Goal: Task Accomplishment & Management: Manage account settings

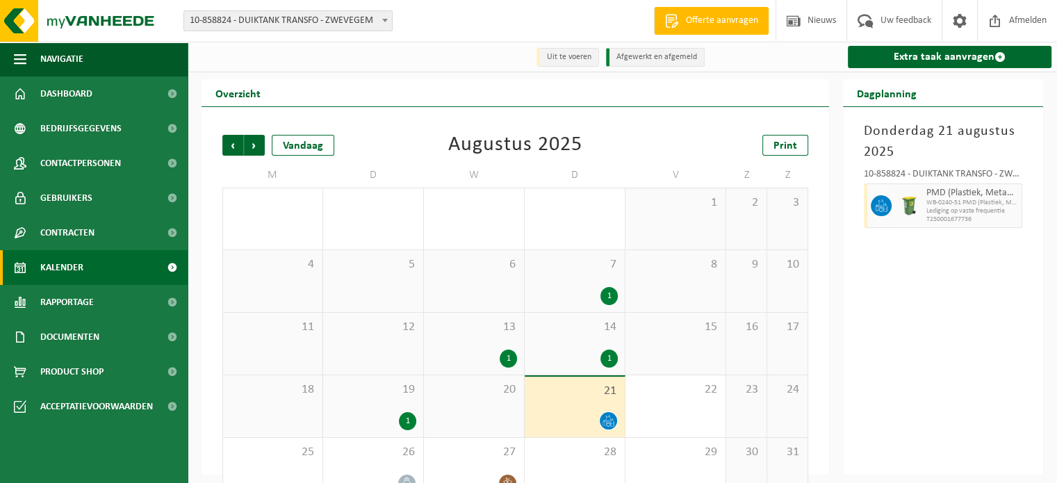
scroll to position [32, 0]
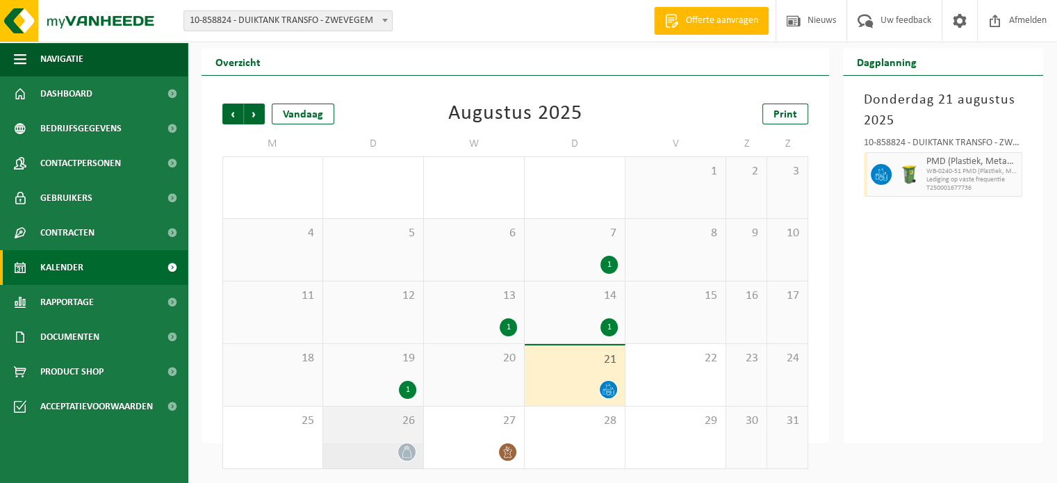
click at [402, 427] on span "26" at bounding box center [373, 420] width 86 height 15
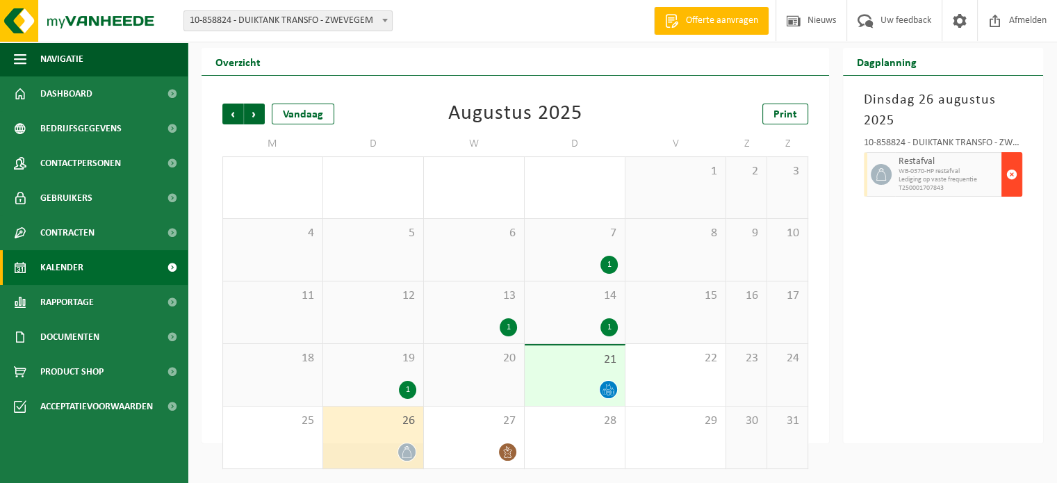
click at [1015, 174] on span "button" at bounding box center [1011, 175] width 11 height 28
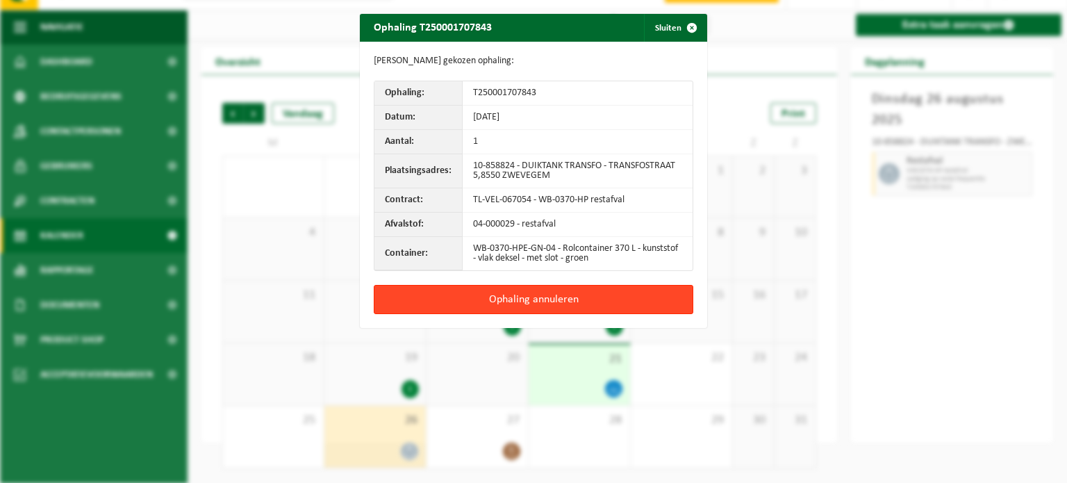
click at [495, 299] on button "Ophaling annuleren" at bounding box center [534, 299] width 320 height 29
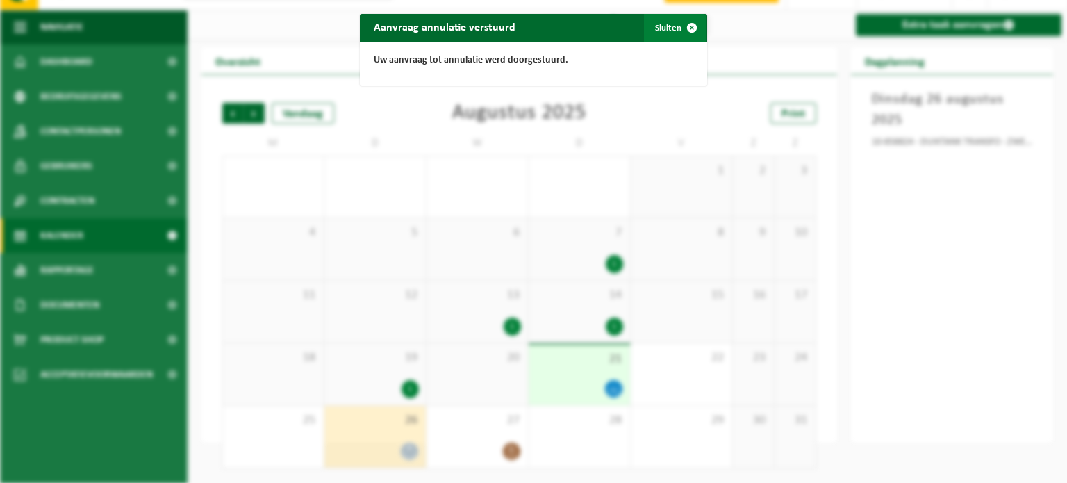
click at [671, 27] on button "Sluiten" at bounding box center [675, 28] width 62 height 28
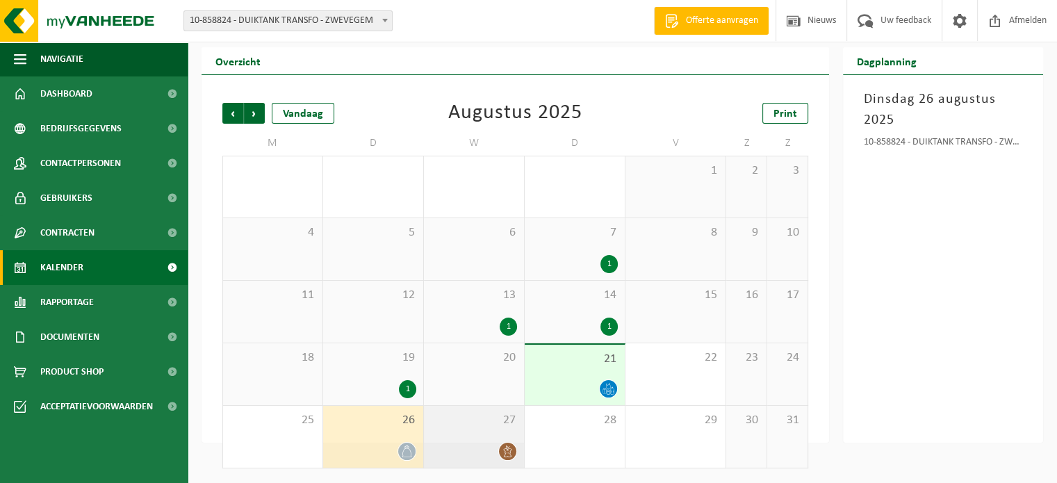
click at [486, 432] on div "27" at bounding box center [474, 437] width 100 height 62
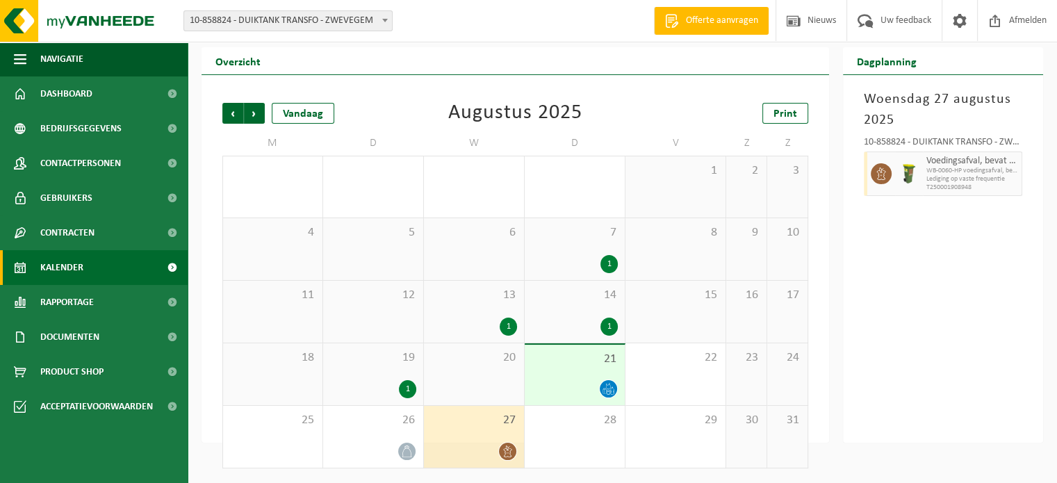
click at [882, 301] on div "[DATE] 10-858824 - DUIKTANK TRANSFO - ZWEVEGEM Voedingsafval, bevat producten v…" at bounding box center [943, 259] width 200 height 368
click at [1008, 177] on span "button" at bounding box center [1011, 173] width 11 height 28
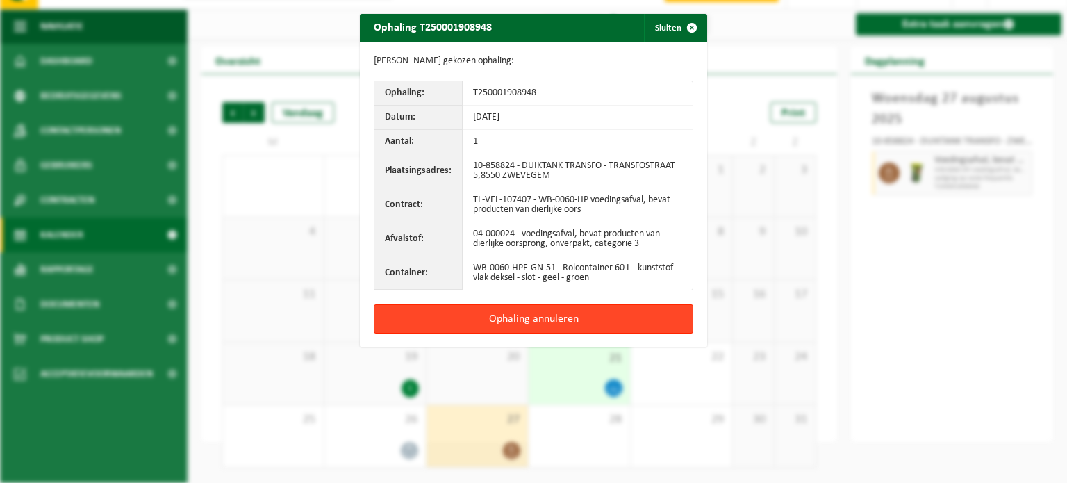
click at [621, 318] on button "Ophaling annuleren" at bounding box center [534, 318] width 320 height 29
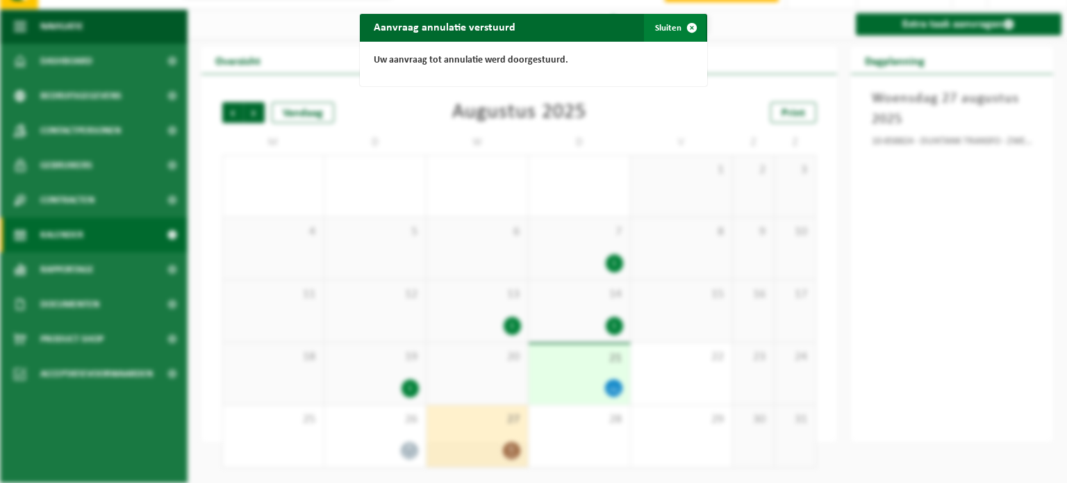
click at [661, 28] on button "Sluiten" at bounding box center [675, 28] width 62 height 28
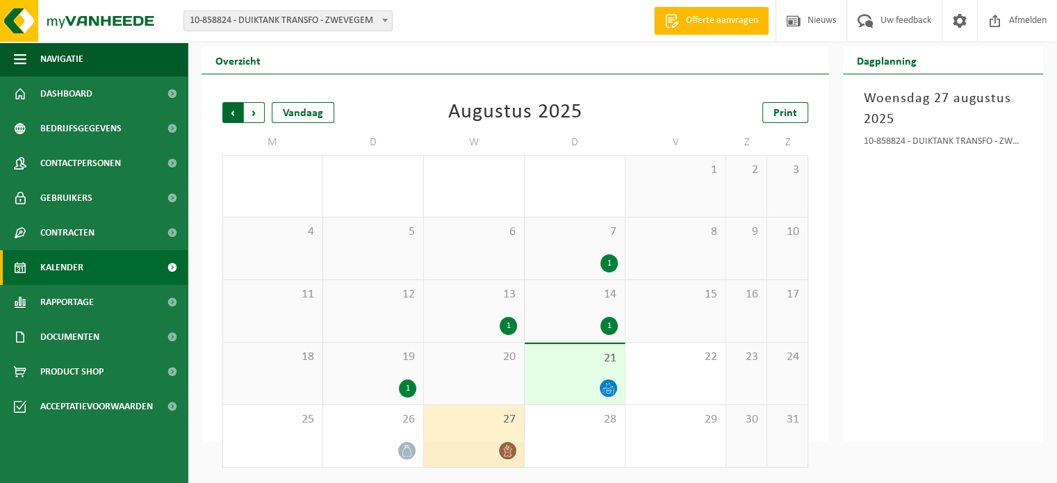
click at [253, 113] on span "Volgende" at bounding box center [254, 112] width 21 height 21
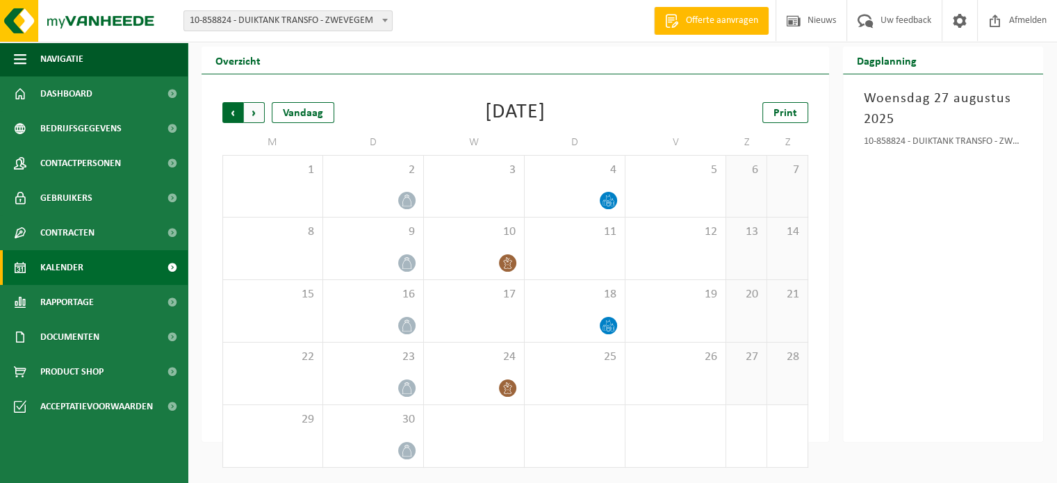
click at [258, 113] on span "Volgende" at bounding box center [254, 112] width 21 height 21
click at [231, 113] on span "Vorige" at bounding box center [232, 112] width 21 height 21
